Goal: Check status: Check status

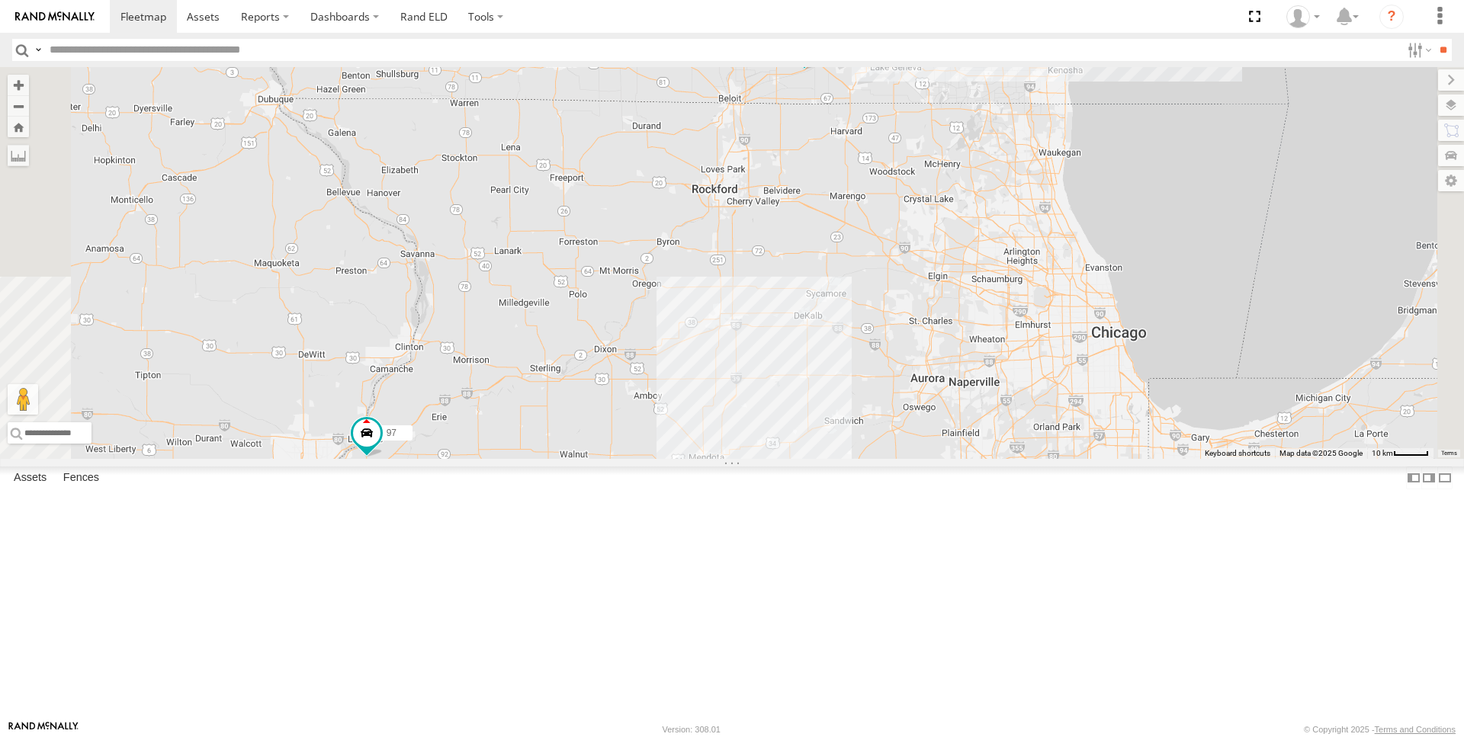
click at [0, 0] on span at bounding box center [0, 0] width 0 height 0
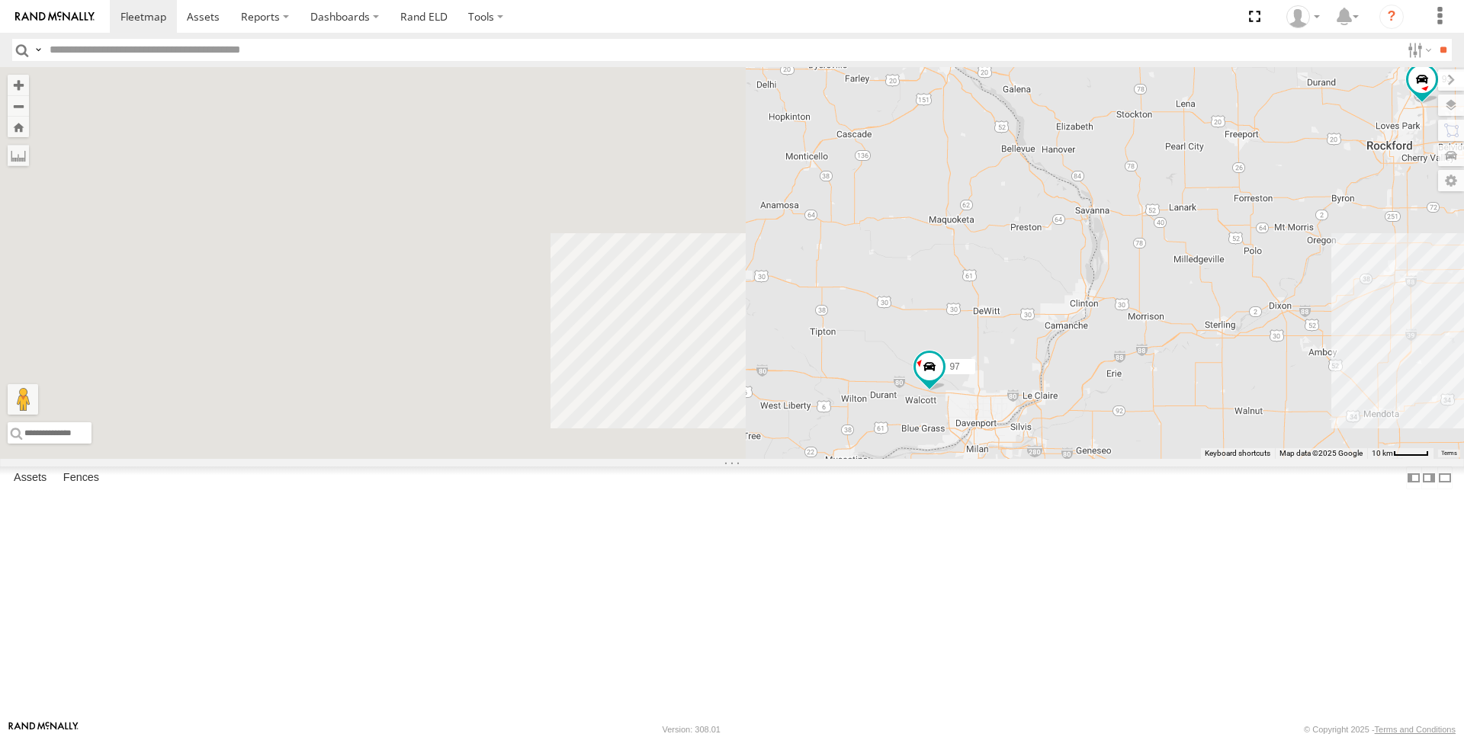
drag, startPoint x: 514, startPoint y: 406, endPoint x: 1192, endPoint y: 362, distance: 679.9
click at [1192, 362] on div "97 93" at bounding box center [732, 263] width 1464 height 392
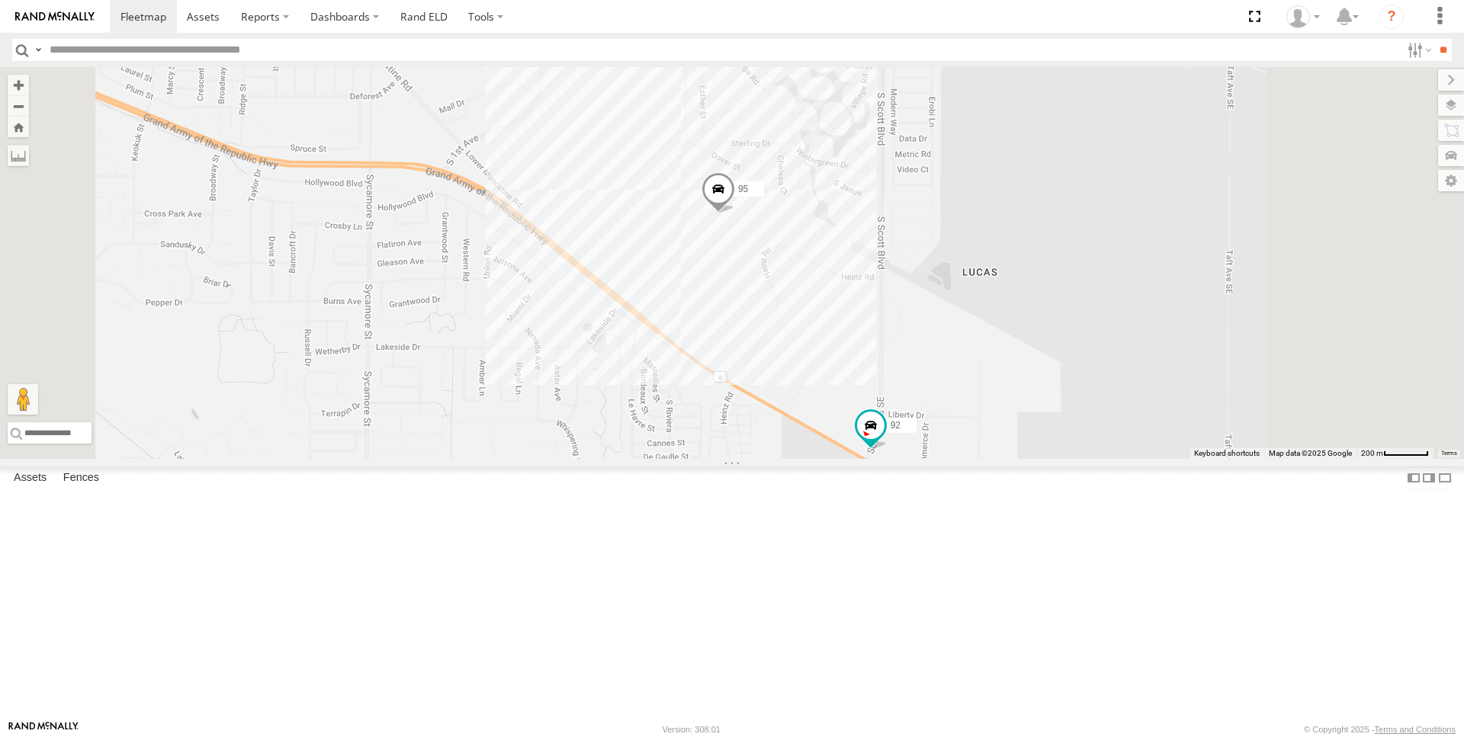
drag, startPoint x: 993, startPoint y: 482, endPoint x: 907, endPoint y: 462, distance: 89.1
click at [907, 459] on div "97 93 95 92" at bounding box center [732, 263] width 1464 height 392
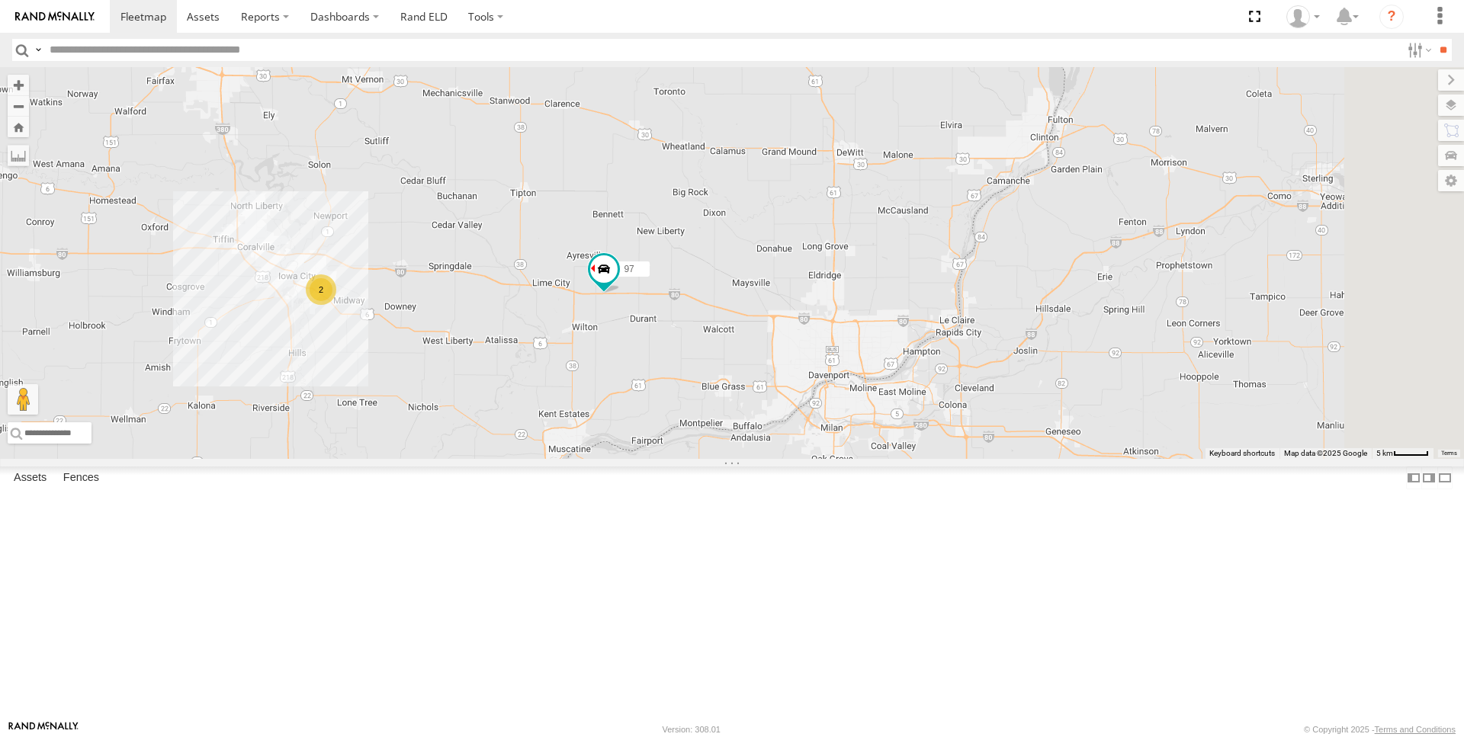
drag, startPoint x: 978, startPoint y: 393, endPoint x: 634, endPoint y: 480, distance: 355.4
click at [634, 459] on div "97 2" at bounding box center [732, 263] width 1464 height 392
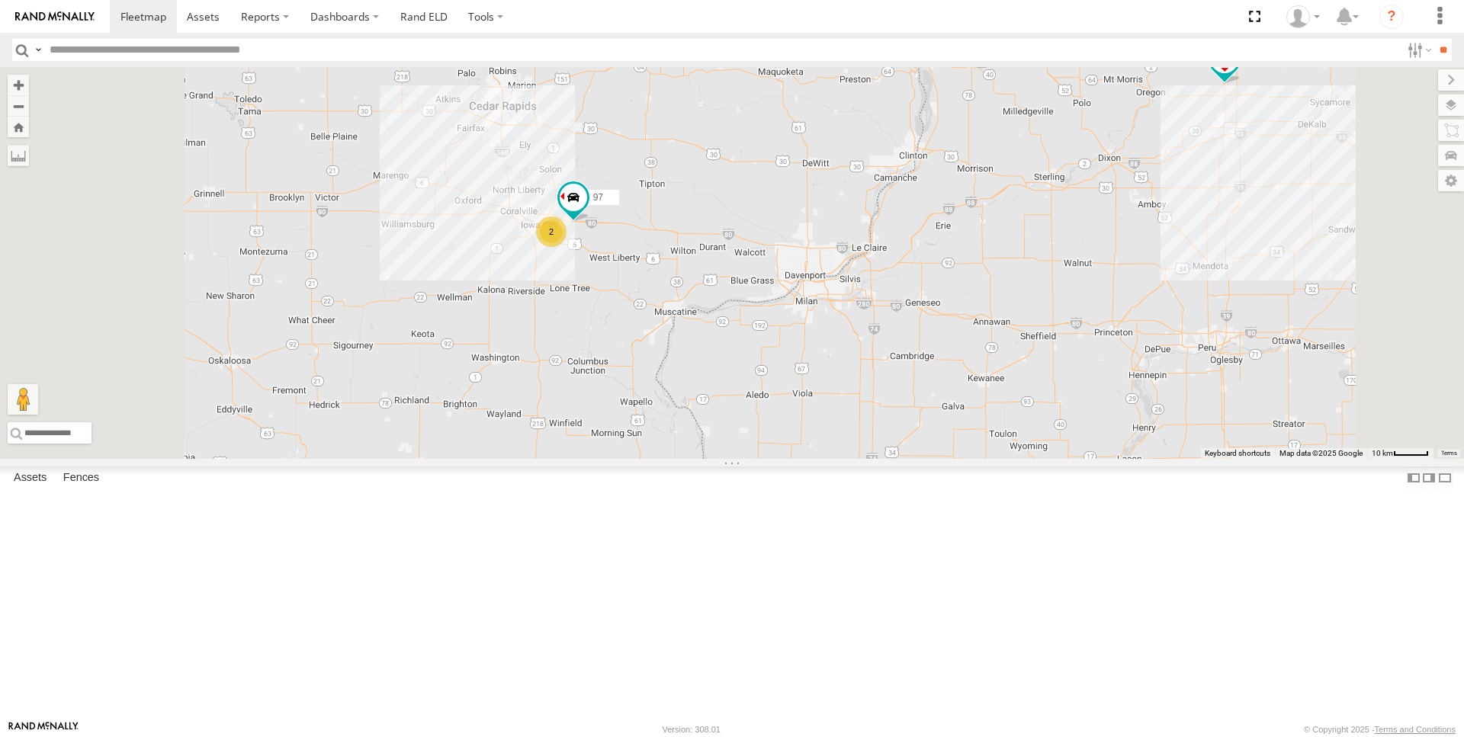
drag, startPoint x: 824, startPoint y: 465, endPoint x: 906, endPoint y: 413, distance: 96.7
click at [906, 413] on div "97 2 93" at bounding box center [732, 263] width 1464 height 392
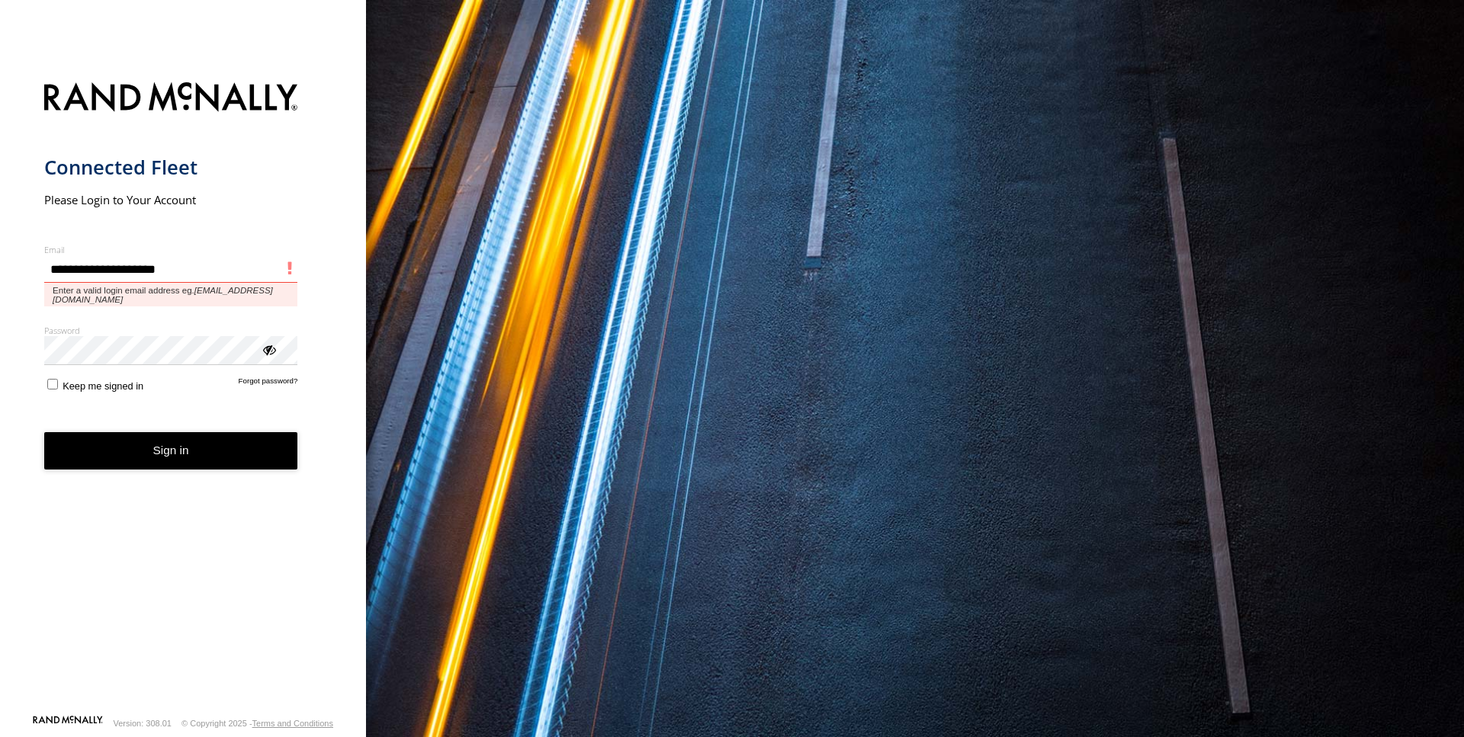
type input "**********"
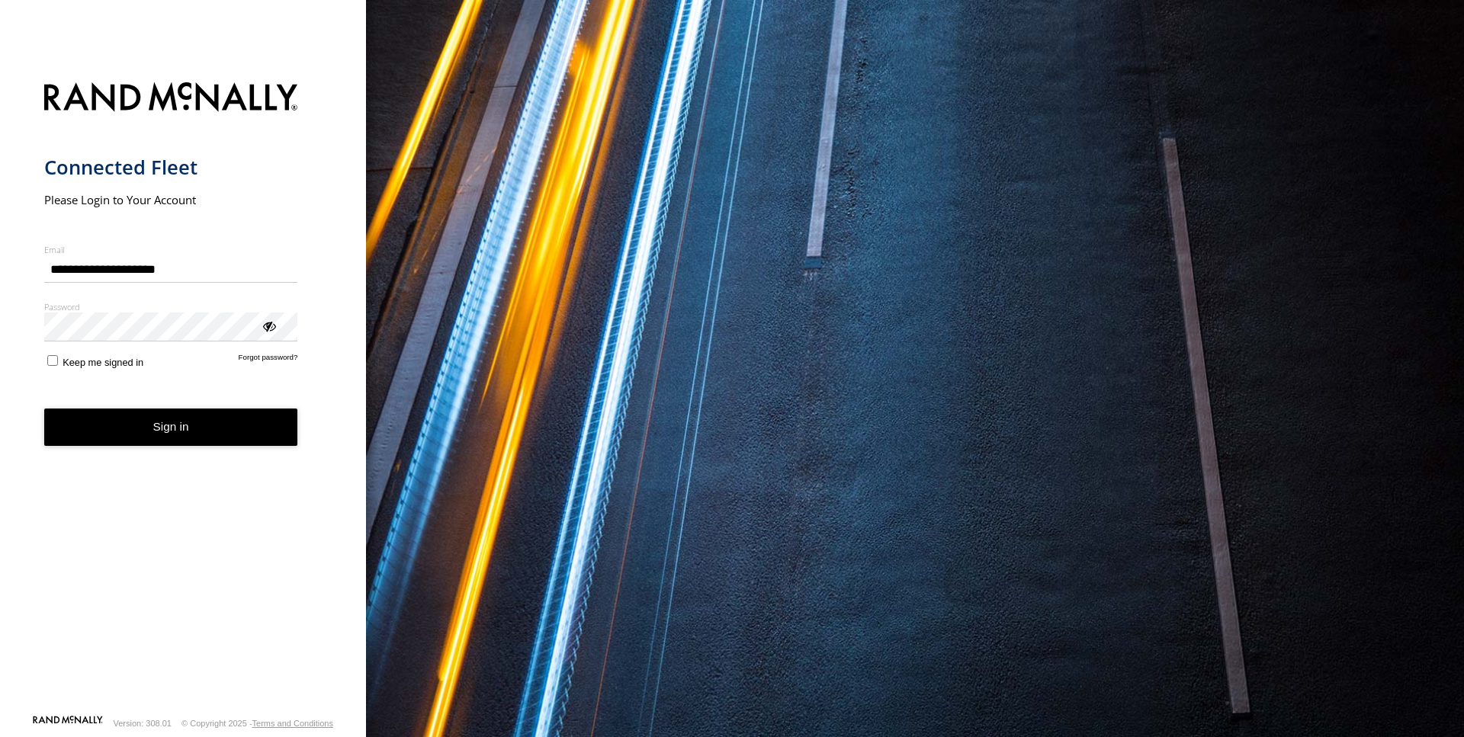
click at [154, 429] on button "Sign in" at bounding box center [171, 427] width 254 height 37
